Goal: Task Accomplishment & Management: Use online tool/utility

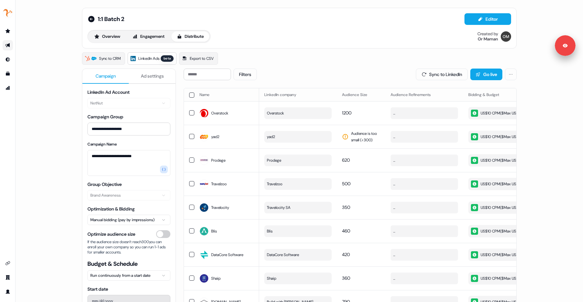
click at [291, 45] on div "1:1 Batch 2 Editor Overview Engagement Distribute Created by Or Maman" at bounding box center [299, 28] width 434 height 41
click at [284, 113] on span "Overstock" at bounding box center [275, 113] width 17 height 6
click at [298, 76] on div "Filters Sync to LinkedIn Go live" at bounding box center [350, 75] width 333 height 12
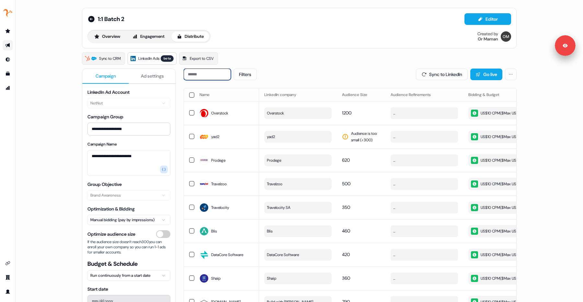
click at [217, 75] on input at bounding box center [207, 75] width 47 height 12
paste input "**********"
type input "**********"
type input "*****"
click at [224, 78] on input at bounding box center [207, 75] width 47 height 12
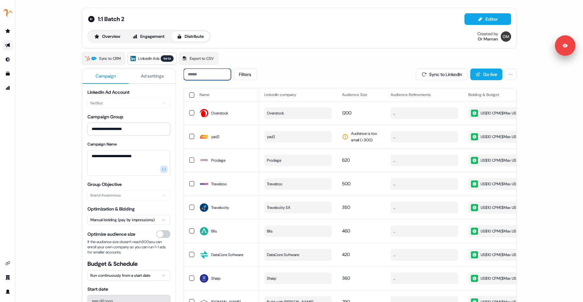
paste input "*****"
type input "*****"
type input "****"
paste input "*****"
type input "*****"
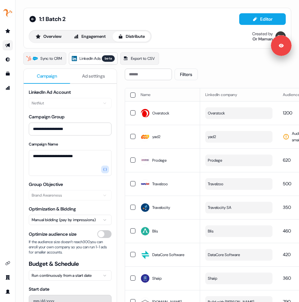
click at [44, 66] on div "**********" at bounding box center [70, 216] width 94 height 302
click at [56, 40] on button "Overview" at bounding box center [48, 36] width 37 height 10
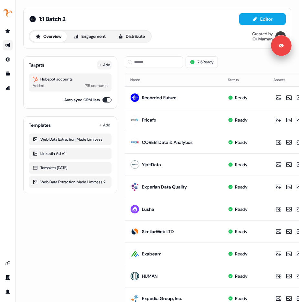
click at [108, 64] on button "Add" at bounding box center [104, 65] width 14 height 9
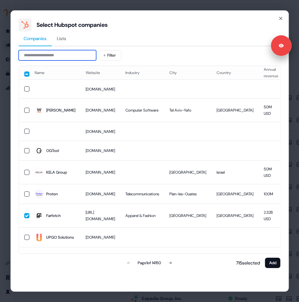
click at [84, 55] on input at bounding box center [57, 55] width 78 height 10
paste input "*****"
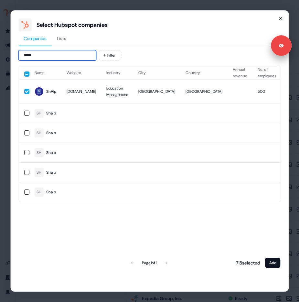
type input "*****"
click at [283, 17] on icon "button" at bounding box center [280, 18] width 5 height 5
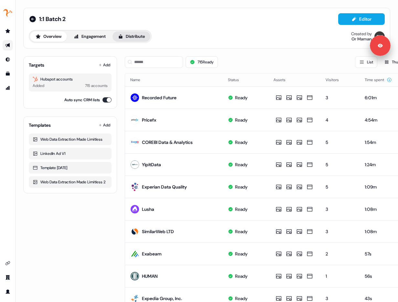
click at [142, 39] on button "Distribute" at bounding box center [132, 36] width 38 height 10
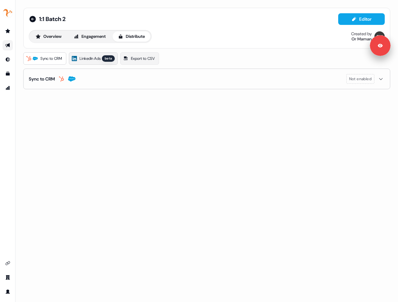
click at [108, 59] on div "beta" at bounding box center [108, 58] width 13 height 6
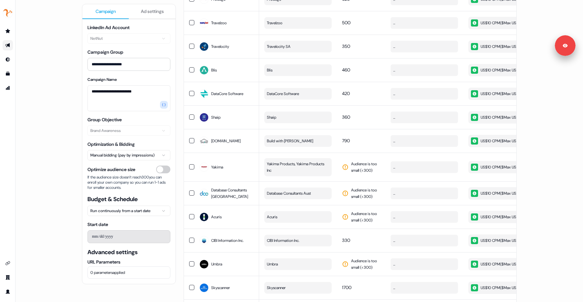
scroll to position [3071, 0]
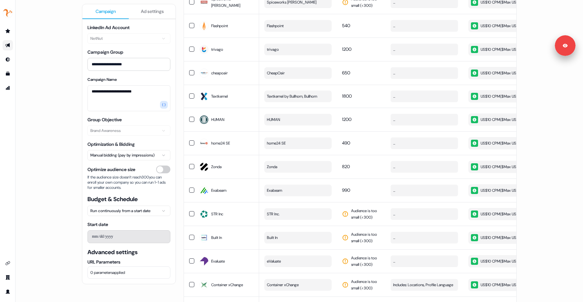
scroll to position [899, 0]
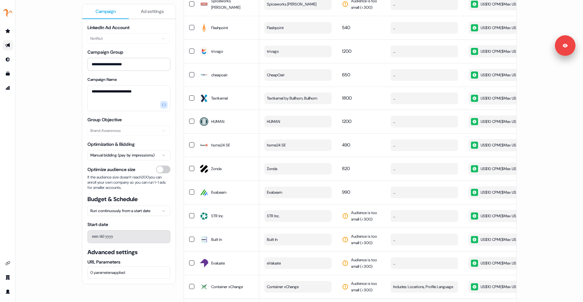
click at [289, 7] on span "Spiceworks [PERSON_NAME]" at bounding box center [292, 4] width 50 height 6
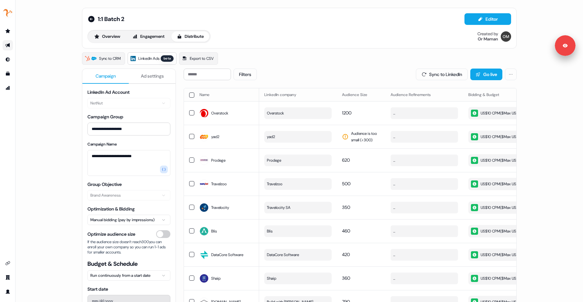
scroll to position [2927, 0]
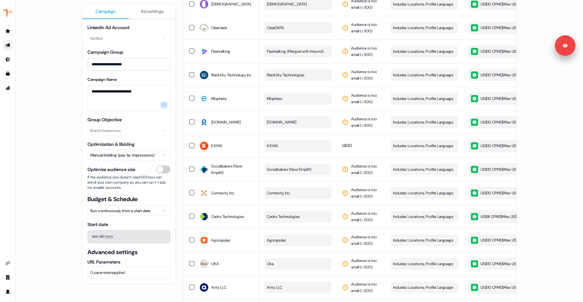
scroll to position [0, 0]
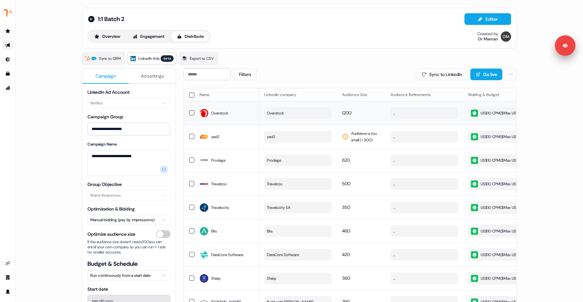
click at [289, 114] on button "Overstock" at bounding box center [297, 113] width 67 height 12
click at [281, 143] on button "yad2" at bounding box center [297, 137] width 67 height 12
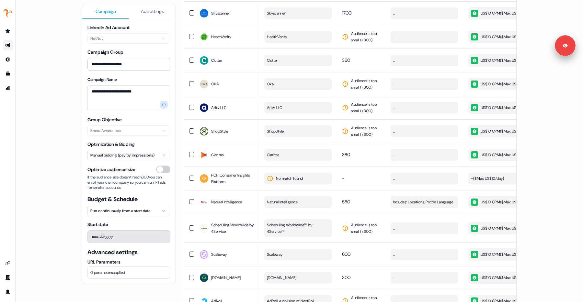
scroll to position [504, 0]
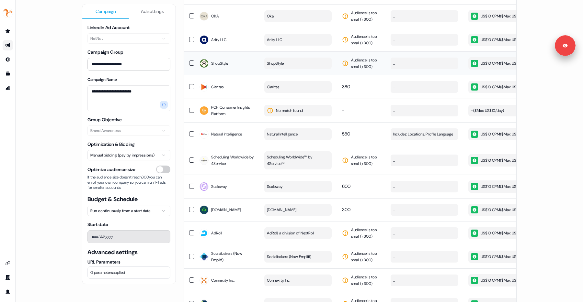
click at [289, 69] on button "ShopStyle" at bounding box center [297, 64] width 67 height 12
click at [289, 93] on button "Claritas" at bounding box center [297, 87] width 67 height 12
click at [289, 140] on button "Natural Intelligence" at bounding box center [297, 135] width 67 height 12
click at [289, 146] on td "Natural Intelligence" at bounding box center [298, 134] width 78 height 24
click at [289, 114] on span "No match found" at bounding box center [289, 110] width 27 height 6
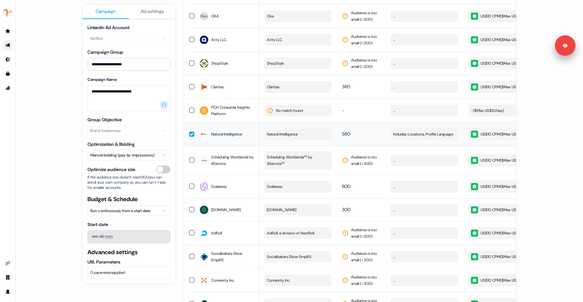
click at [284, 138] on span "Natural Intelligence" at bounding box center [282, 134] width 31 height 6
click at [237, 138] on span "Natural Intelligence" at bounding box center [226, 134] width 31 height 6
click at [280, 93] on button "Claritas" at bounding box center [297, 87] width 67 height 12
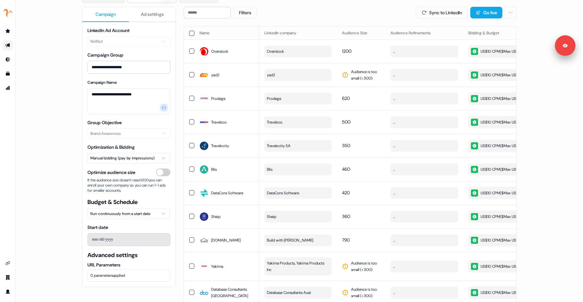
scroll to position [58, 0]
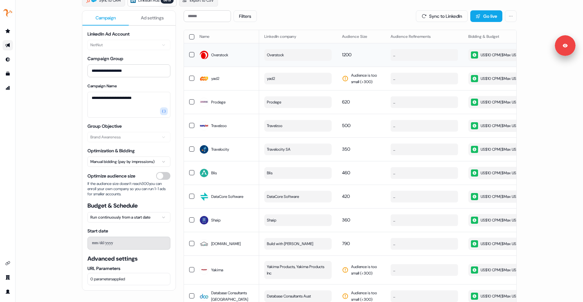
click at [289, 56] on button "Overstock" at bounding box center [297, 55] width 67 height 12
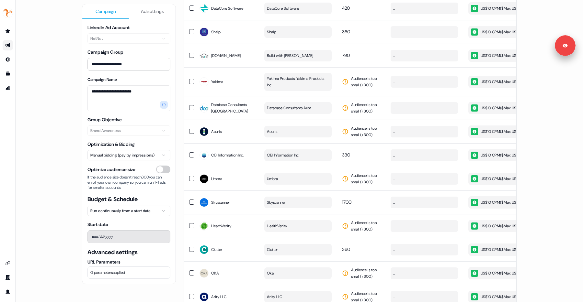
scroll to position [0, 0]
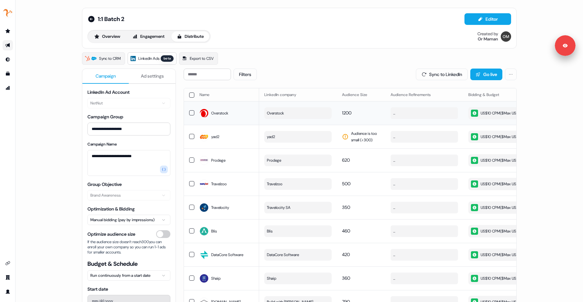
click at [289, 115] on button "Overstock" at bounding box center [297, 113] width 67 height 12
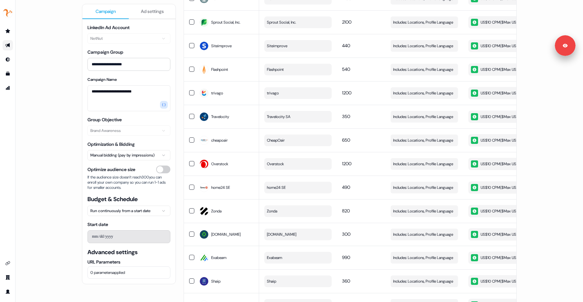
scroll to position [2354, 0]
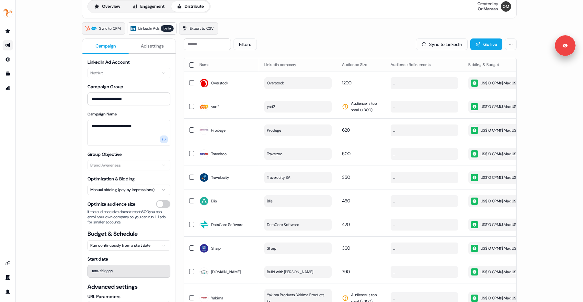
scroll to position [0, 0]
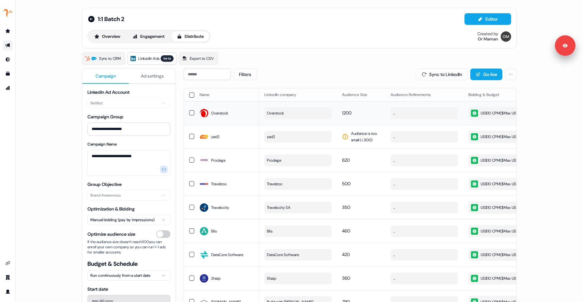
click at [289, 120] on td "1200" at bounding box center [361, 113] width 49 height 24
click at [289, 122] on td "1200" at bounding box center [361, 113] width 49 height 24
click at [208, 142] on div "yad2" at bounding box center [226, 137] width 54 height 12
click at [213, 165] on td "Prodege" at bounding box center [226, 161] width 65 height 24
click at [213, 192] on td "Travelzoo" at bounding box center [226, 184] width 65 height 24
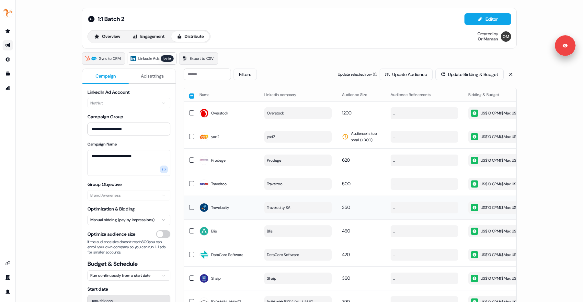
click at [221, 219] on td "Travelocity" at bounding box center [226, 208] width 65 height 24
click at [221, 237] on div "Blis" at bounding box center [226, 232] width 54 height 12
click at [221, 261] on div "DataCore Software" at bounding box center [226, 255] width 54 height 12
click at [212, 112] on div "Overstock" at bounding box center [226, 113] width 54 height 12
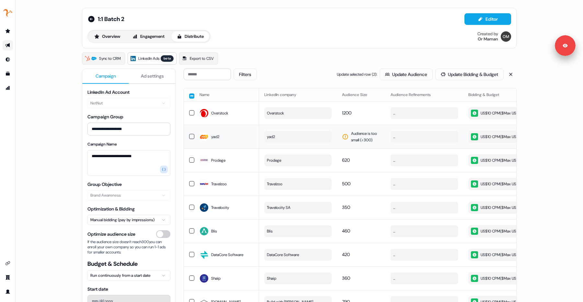
click at [235, 140] on div "yad2" at bounding box center [226, 137] width 54 height 12
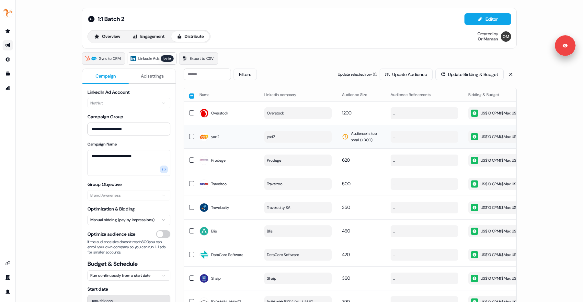
click at [192, 139] on button "button" at bounding box center [191, 136] width 5 height 5
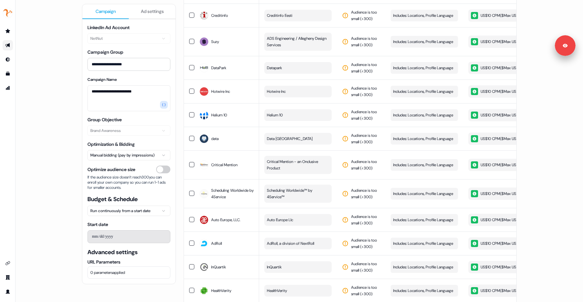
scroll to position [1254, 0]
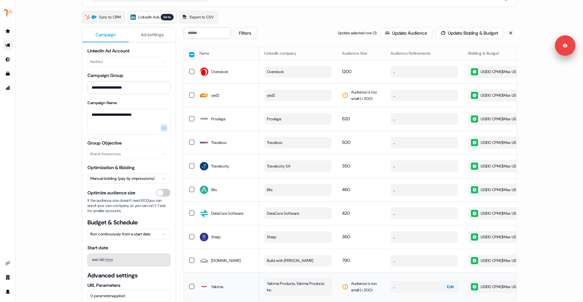
scroll to position [0, 0]
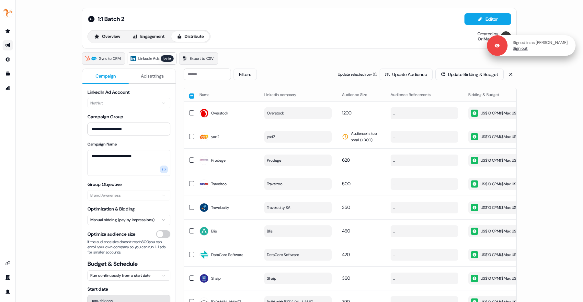
click at [289, 50] on link "Sign out" at bounding box center [519, 49] width 15 height 6
